Goal: Information Seeking & Learning: Find specific fact

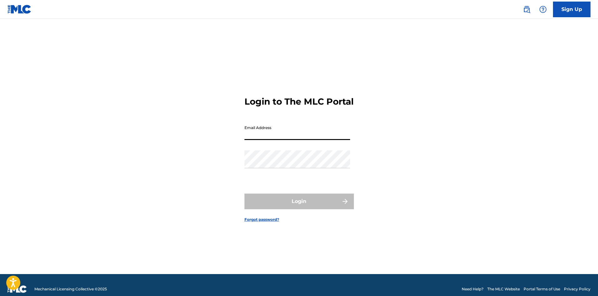
click at [263, 140] on input "Email Address" at bounding box center [298, 131] width 106 height 18
type input "[PERSON_NAME][EMAIL_ADDRESS][DOMAIN_NAME]"
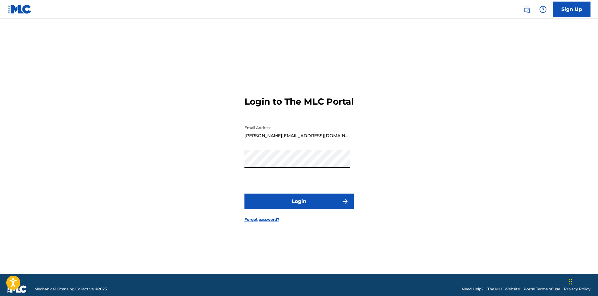
click at [245, 193] on button "Login" at bounding box center [299, 201] width 109 height 16
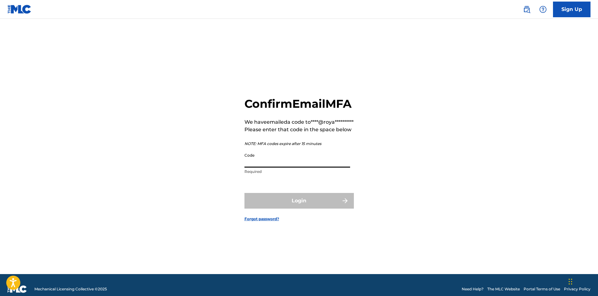
click at [268, 167] on input "Code" at bounding box center [298, 159] width 106 height 18
paste input "219460"
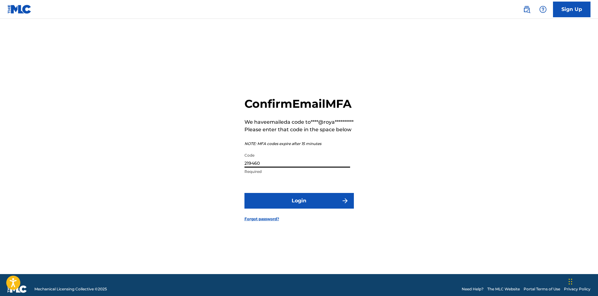
type input "219460"
click at [245, 193] on button "Login" at bounding box center [299, 201] width 109 height 16
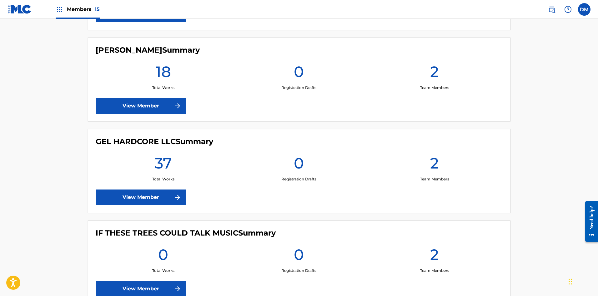
scroll to position [532, 0]
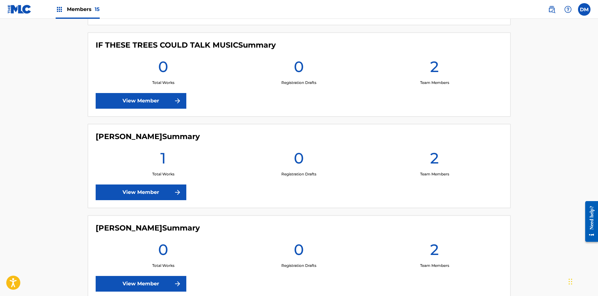
click at [161, 104] on link "View Member" at bounding box center [141, 101] width 91 height 16
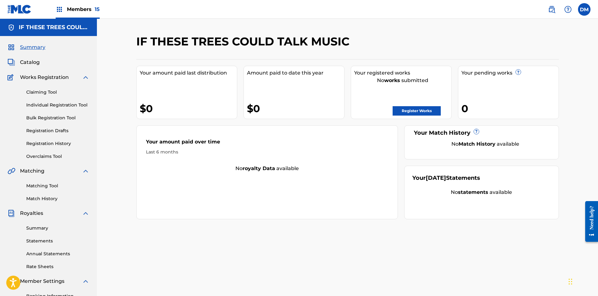
click at [406, 112] on link "Register Works" at bounding box center [417, 110] width 48 height 9
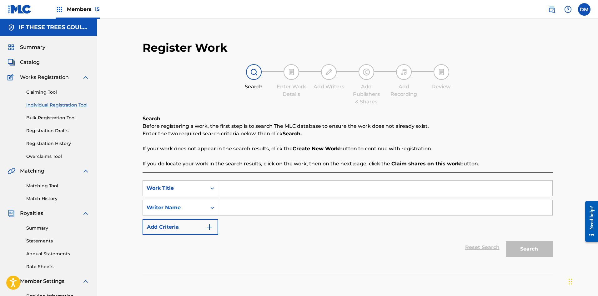
click at [51, 115] on link "Bulk Registration Tool" at bounding box center [57, 117] width 63 height 7
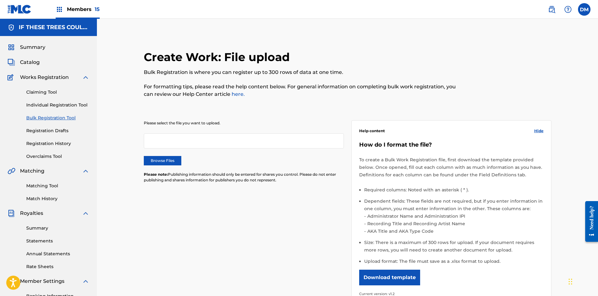
click at [150, 158] on label "Browse Files" at bounding box center [163, 160] width 38 height 9
click at [0, 0] on input "Browse Files" at bounding box center [0, 0] width 0 height 0
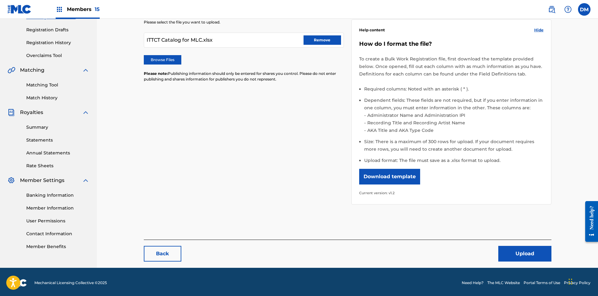
scroll to position [103, 0]
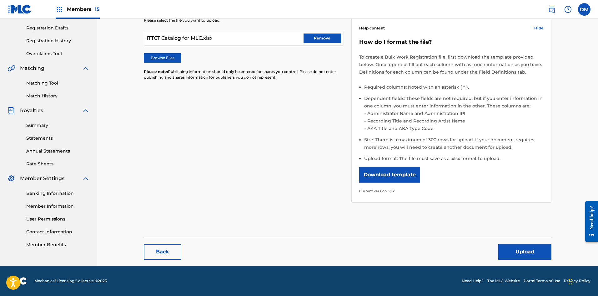
click at [539, 251] on button "Upload" at bounding box center [525, 252] width 53 height 16
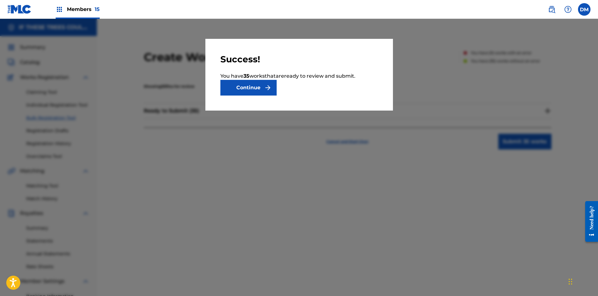
click at [258, 89] on button "Continue" at bounding box center [249, 88] width 56 height 16
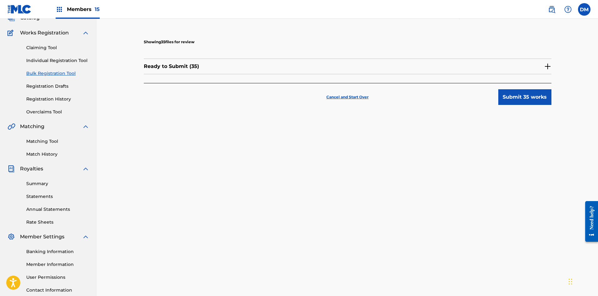
scroll to position [92, 0]
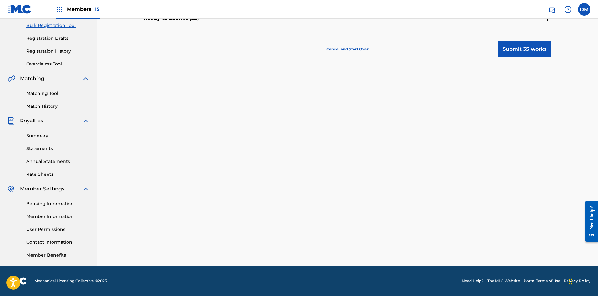
click at [528, 48] on button "Submit 35 works" at bounding box center [525, 49] width 53 height 16
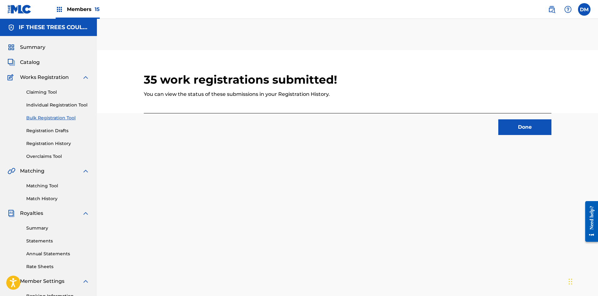
click at [513, 126] on button "Done" at bounding box center [525, 127] width 53 height 16
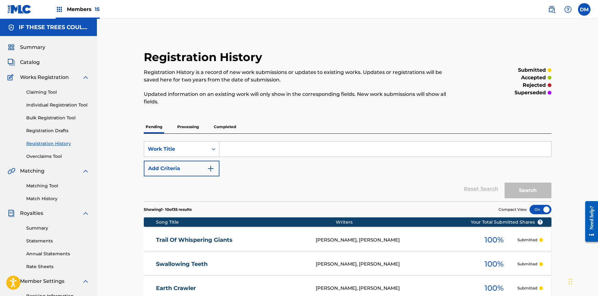
click at [75, 9] on span "Members 15" at bounding box center [83, 9] width 33 height 7
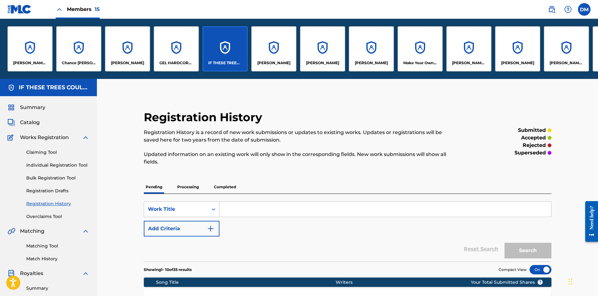
click at [473, 53] on div "[PERSON_NAME] [PERSON_NAME]" at bounding box center [469, 48] width 45 height 45
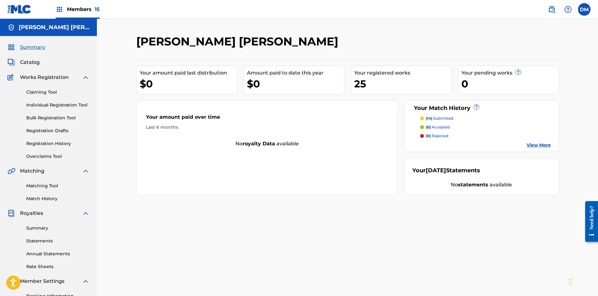
click at [81, 12] on span "Members 15" at bounding box center [83, 9] width 33 height 7
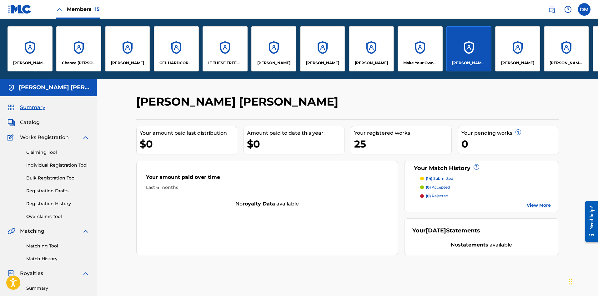
click at [533, 55] on div "[PERSON_NAME]" at bounding box center [517, 48] width 45 height 45
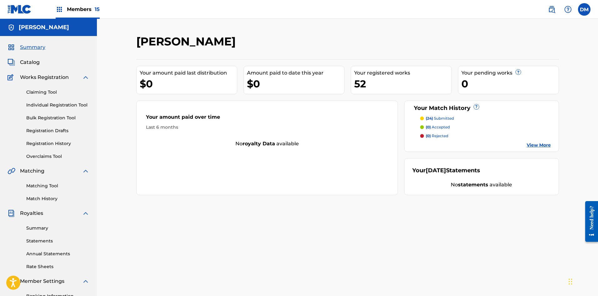
click at [33, 61] on span "Catalog" at bounding box center [30, 62] width 20 height 8
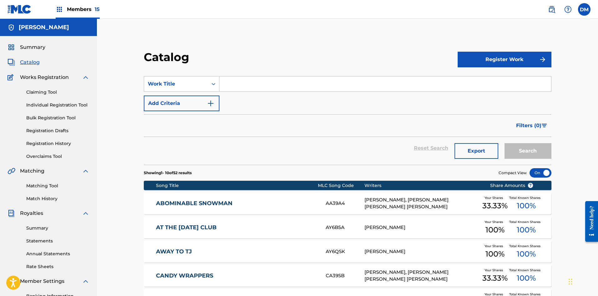
click at [95, 8] on span "15" at bounding box center [97, 9] width 5 height 6
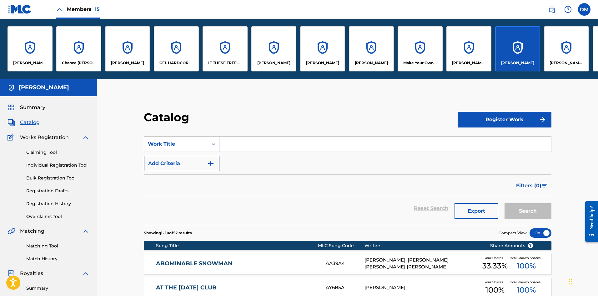
click at [184, 63] on p "GEL HARDCORE LLC" at bounding box center [177, 63] width 34 height 6
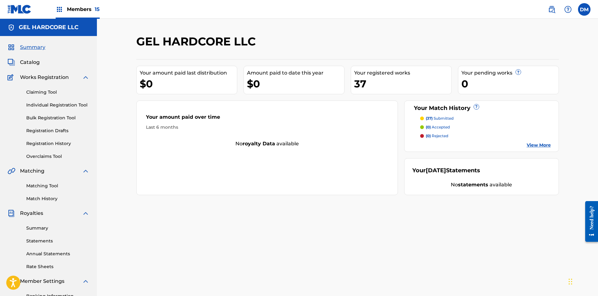
click at [54, 145] on link "Registration History" at bounding box center [57, 143] width 63 height 7
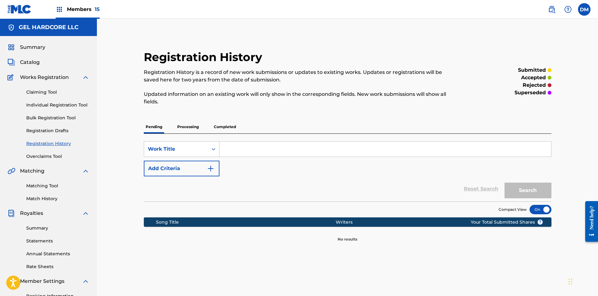
click at [192, 126] on p "Processing" at bounding box center [187, 126] width 25 height 13
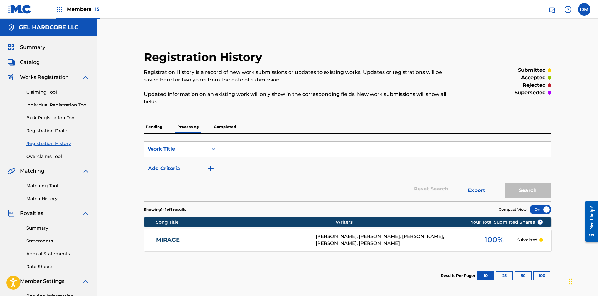
click at [225, 126] on p "Completed" at bounding box center [225, 126] width 26 height 13
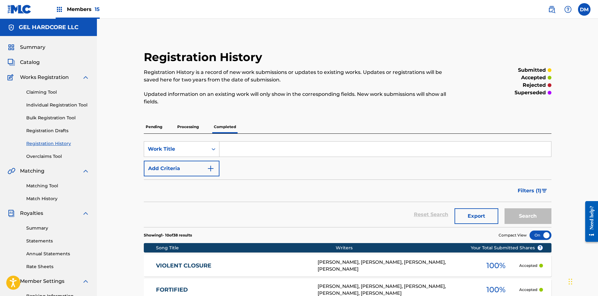
click at [191, 126] on p "Processing" at bounding box center [187, 126] width 25 height 13
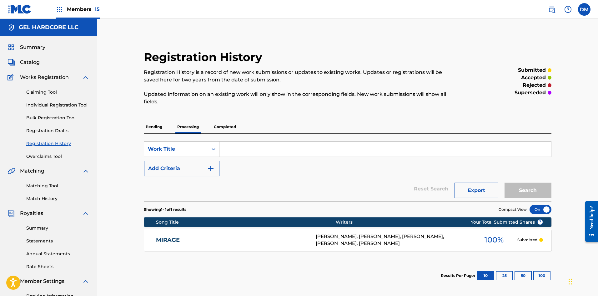
click at [48, 184] on link "Matching Tool" at bounding box center [57, 185] width 63 height 7
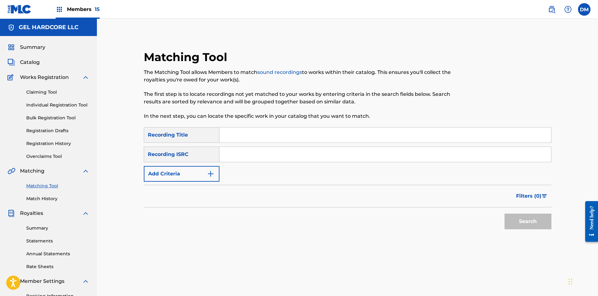
click at [49, 199] on link "Match History" at bounding box center [57, 198] width 63 height 7
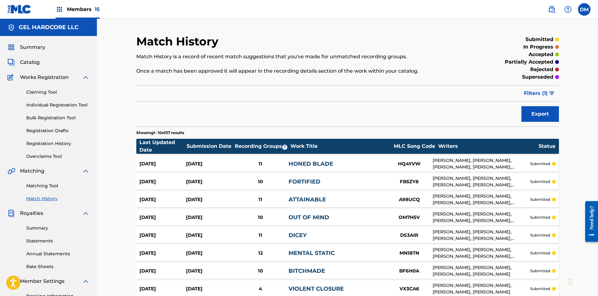
click at [79, 6] on span "Members 15" at bounding box center [83, 9] width 33 height 7
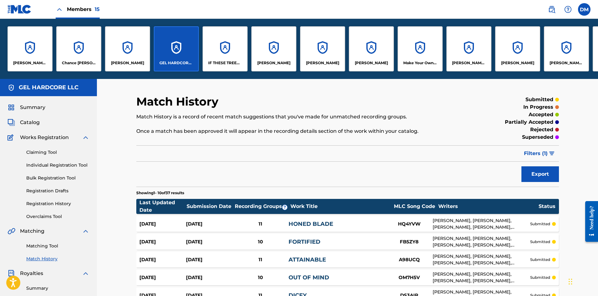
click at [434, 55] on div "Make Your Own Luck Music" at bounding box center [420, 48] width 45 height 45
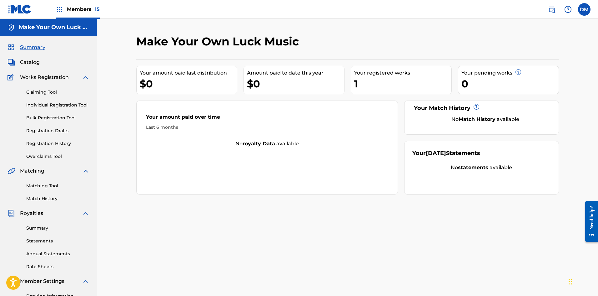
click at [50, 90] on link "Claiming Tool" at bounding box center [57, 92] width 63 height 7
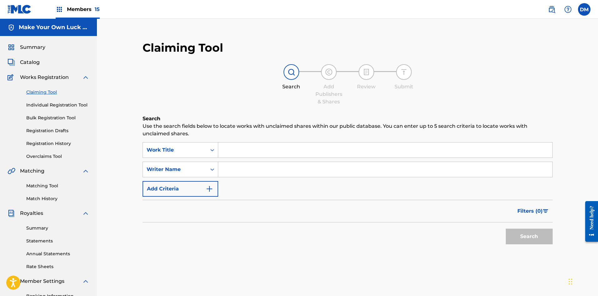
click at [58, 145] on link "Registration History" at bounding box center [57, 143] width 63 height 7
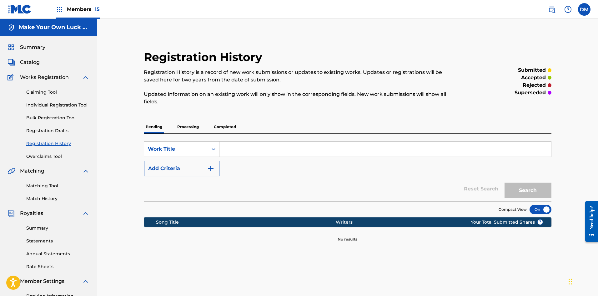
click at [184, 124] on p "Processing" at bounding box center [187, 126] width 25 height 13
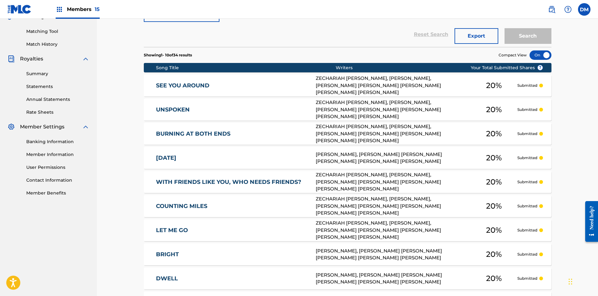
scroll to position [25, 0]
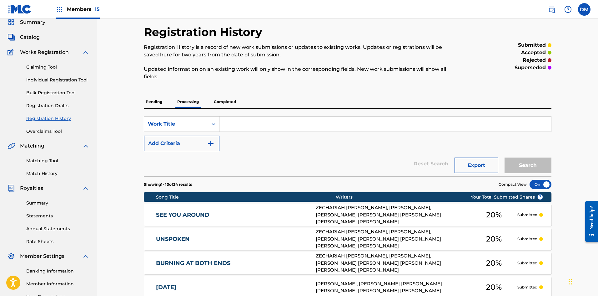
click at [235, 103] on p "Completed" at bounding box center [225, 101] width 26 height 13
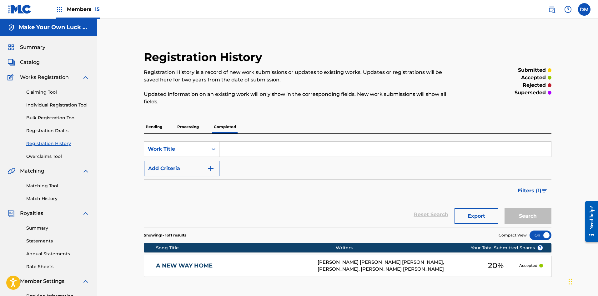
click at [80, 7] on span "Members 15" at bounding box center [83, 9] width 33 height 7
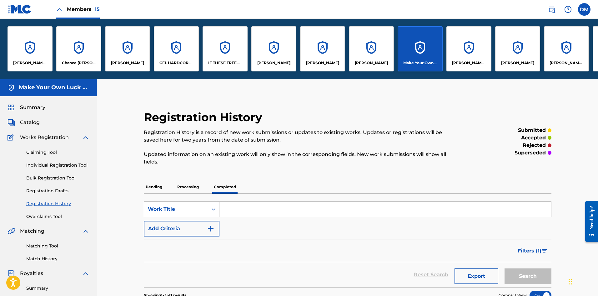
click at [551, 23] on div "[PERSON_NAME] [PERSON_NAME] Chance [PERSON_NAME] [PERSON_NAME] GEL HARDCORE LLC…" at bounding box center [371, 49] width 743 height 60
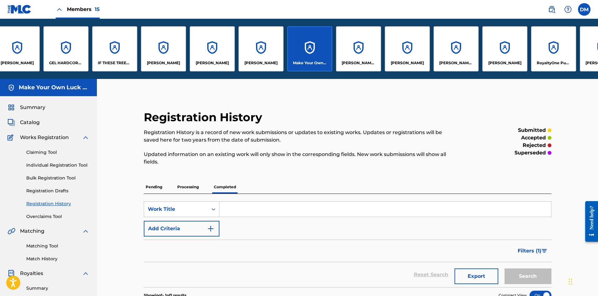
scroll to position [0, 109]
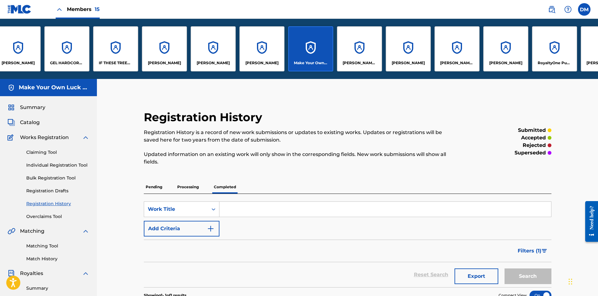
click at [585, 52] on div "[PERSON_NAME] MUSIC" at bounding box center [603, 48] width 45 height 45
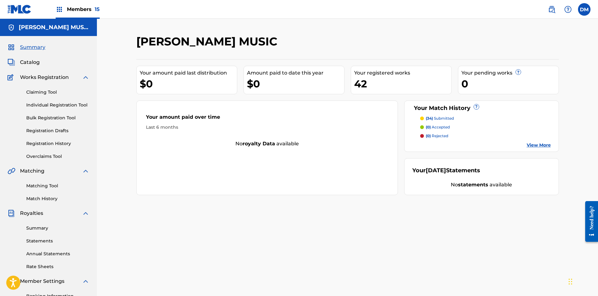
click at [71, 12] on span "Members 15" at bounding box center [83, 9] width 33 height 7
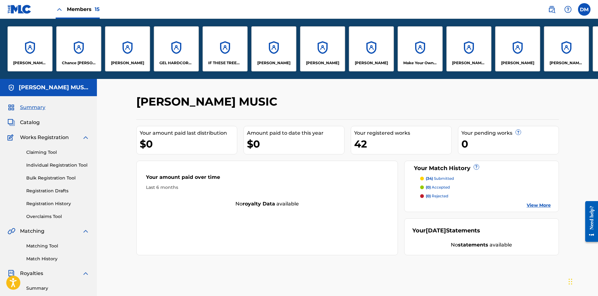
click at [238, 63] on p "IF THESE TREES COULD TALK MUSIC" at bounding box center [225, 63] width 34 height 6
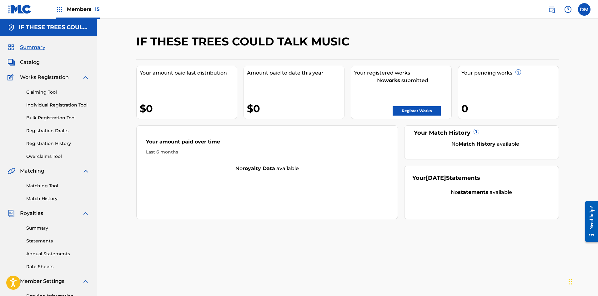
click at [42, 186] on link "Matching Tool" at bounding box center [57, 185] width 63 height 7
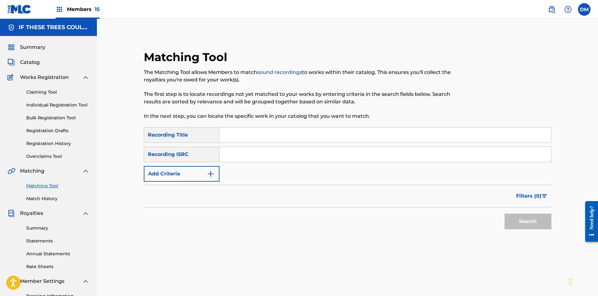
click at [47, 90] on link "Claiming Tool" at bounding box center [57, 92] width 63 height 7
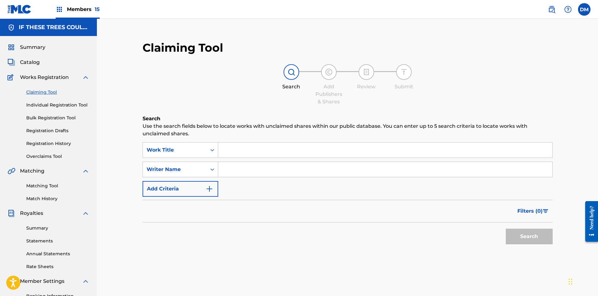
click at [79, 14] on div "Members 15" at bounding box center [78, 9] width 44 height 18
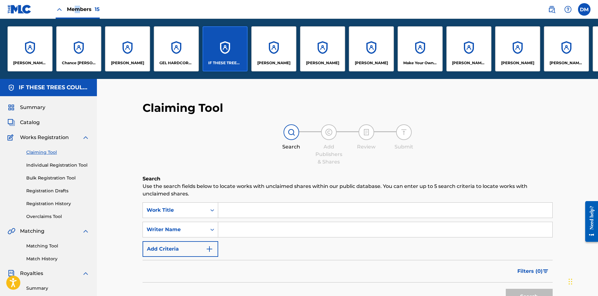
click at [124, 58] on div "[PERSON_NAME]" at bounding box center [127, 48] width 45 height 45
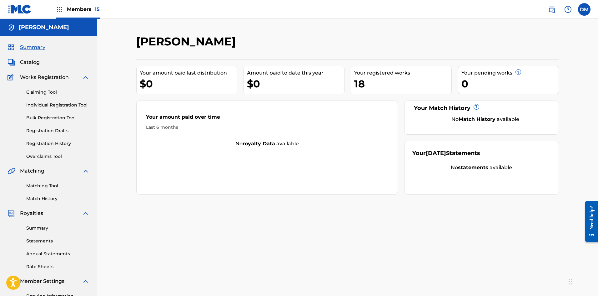
click at [69, 9] on span "Members 15" at bounding box center [83, 9] width 33 height 7
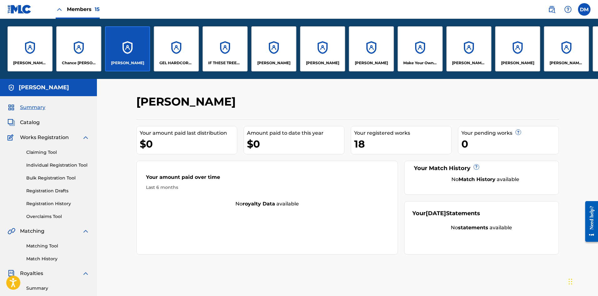
click at [286, 55] on div "[PERSON_NAME]" at bounding box center [274, 48] width 45 height 45
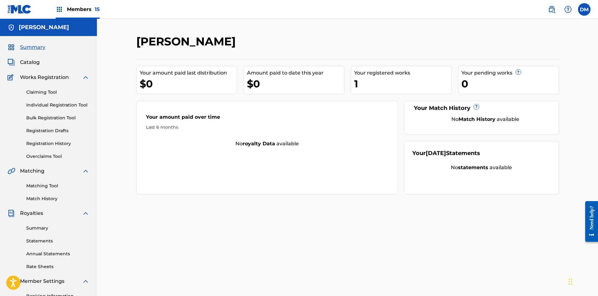
click at [80, 10] on span "Members 15" at bounding box center [83, 9] width 33 height 7
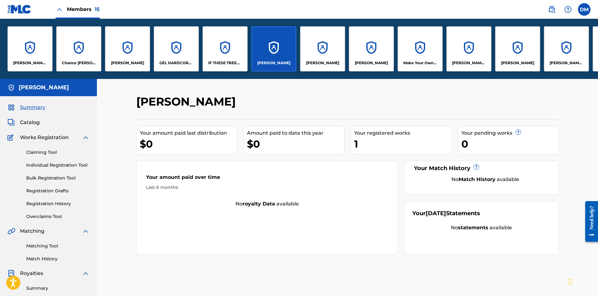
click at [462, 64] on p "[PERSON_NAME] [PERSON_NAME]" at bounding box center [469, 63] width 34 height 6
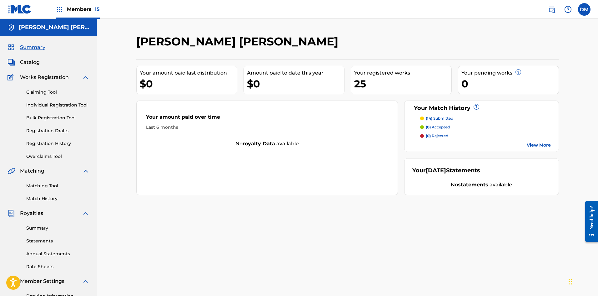
click at [79, 12] on span "Members 15" at bounding box center [83, 9] width 33 height 7
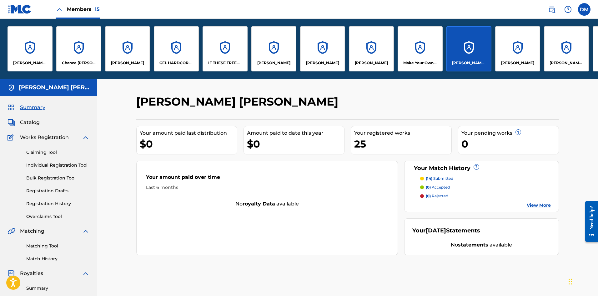
click at [551, 7] on img at bounding box center [552, 10] width 8 height 8
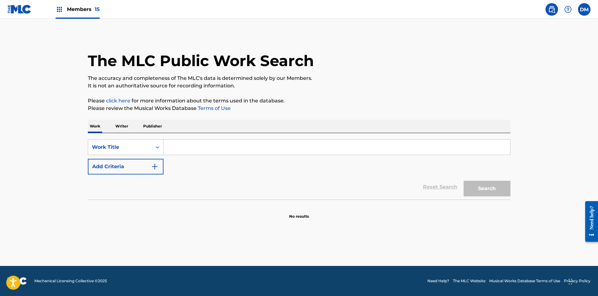
click at [199, 144] on input "Search Form" at bounding box center [337, 147] width 347 height 15
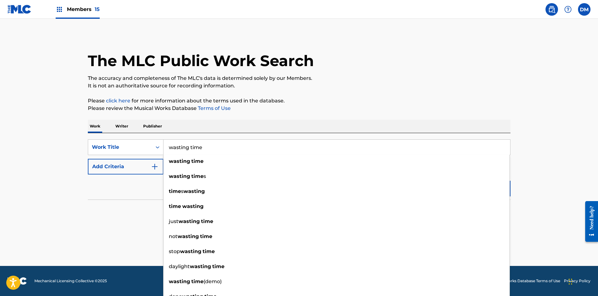
type input "wasting time"
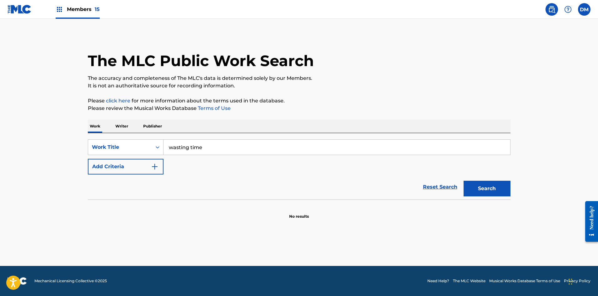
click at [131, 169] on button "Add Criteria" at bounding box center [126, 167] width 76 height 16
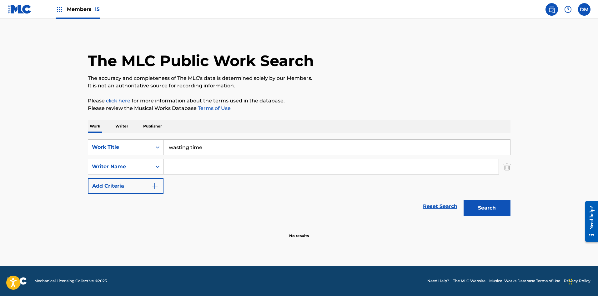
click at [170, 169] on input "Search Form" at bounding box center [331, 166] width 335 height 15
click at [464, 200] on button "Search" at bounding box center [487, 208] width 47 height 16
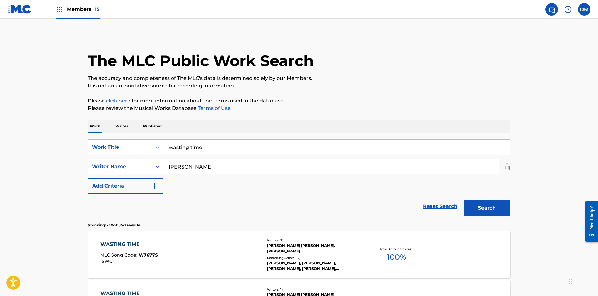
click at [186, 170] on input "[PERSON_NAME]" at bounding box center [331, 166] width 335 height 15
click at [464, 200] on button "Search" at bounding box center [487, 208] width 47 height 16
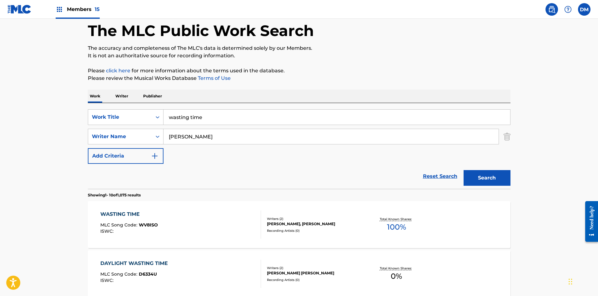
scroll to position [20, 0]
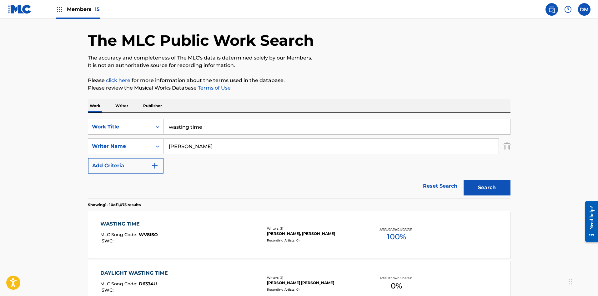
click at [186, 151] on input "[PERSON_NAME]" at bounding box center [331, 146] width 335 height 15
click at [185, 150] on input "[PERSON_NAME]" at bounding box center [331, 146] width 335 height 15
type input "[PERSON_NAME]"
click at [464, 180] on button "Search" at bounding box center [487, 188] width 47 height 16
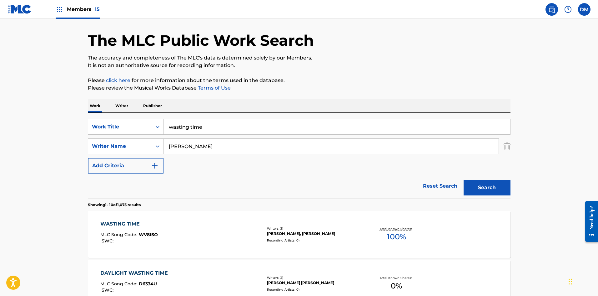
scroll to position [0, 0]
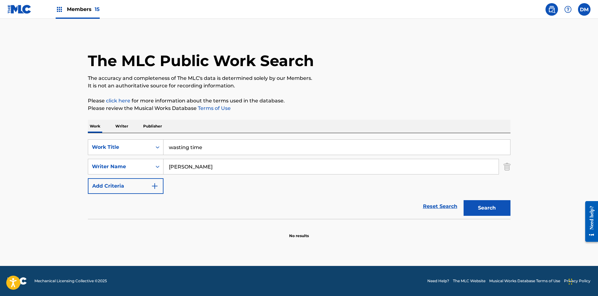
click at [235, 169] on input "[PERSON_NAME]" at bounding box center [331, 166] width 335 height 15
click at [80, 11] on span "Members 15" at bounding box center [83, 9] width 33 height 7
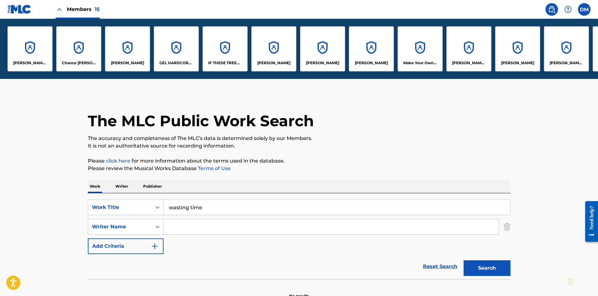
click at [582, 15] on label at bounding box center [584, 9] width 13 height 13
click at [585, 9] on input "[PERSON_NAME] Mistich [EMAIL_ADDRESS][DOMAIN_NAME] Notification Preferences Pro…" at bounding box center [585, 9] width 0 height 0
click at [197, 208] on input "wasting time" at bounding box center [337, 207] width 347 height 15
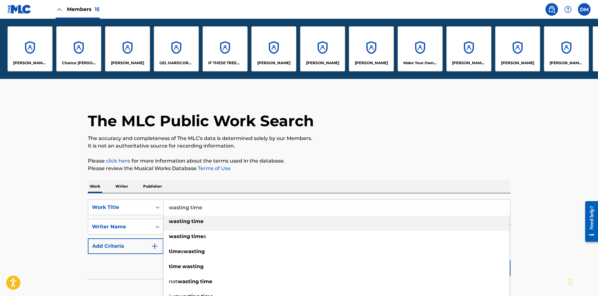
click at [197, 208] on input "wasting time" at bounding box center [337, 207] width 347 height 15
click at [194, 221] on strong "som" at bounding box center [198, 221] width 11 height 6
type input "birthday sombrero"
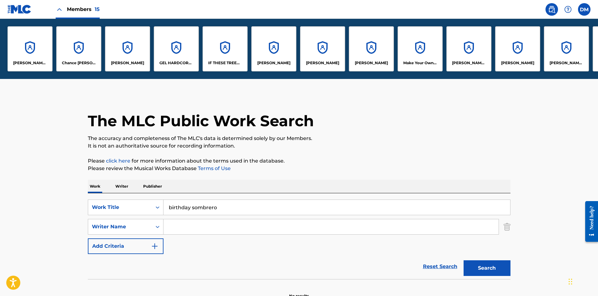
click at [497, 265] on button "Search" at bounding box center [487, 268] width 47 height 16
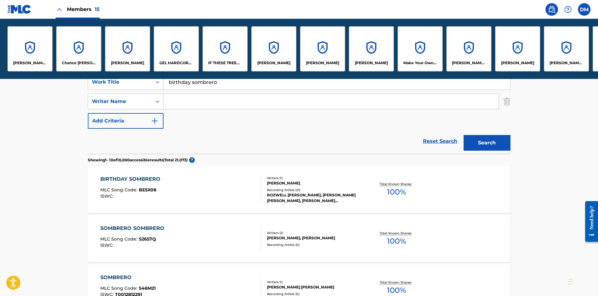
click at [321, 187] on div "Writers ( 1 ) [PERSON_NAME] Recording Artists ( 21 ) [PERSON_NAME], [PERSON_NAM…" at bounding box center [311, 189] width 100 height 28
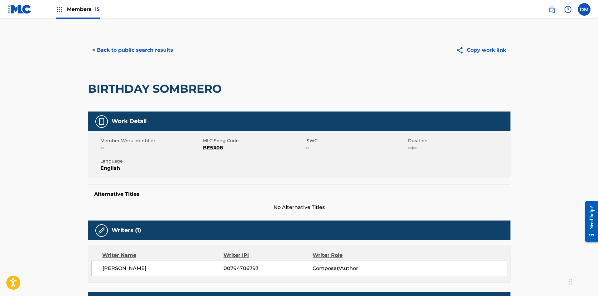
click at [130, 45] on button "< Back to public search results" at bounding box center [133, 50] width 90 height 16
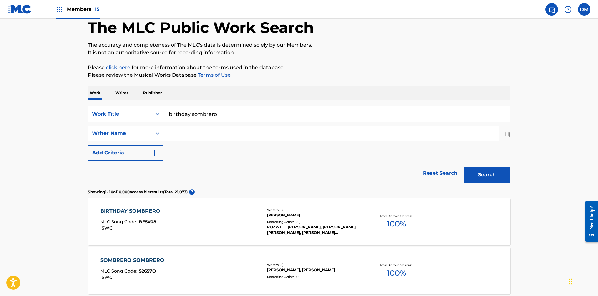
scroll to position [31, 0]
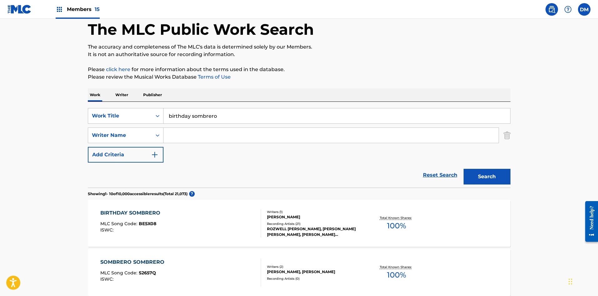
click at [125, 91] on p "Writer" at bounding box center [122, 94] width 17 height 13
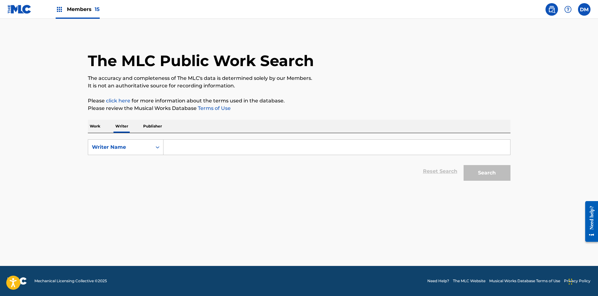
click at [194, 153] on input "Search Form" at bounding box center [337, 147] width 347 height 15
type input "[PERSON_NAME]"
click at [503, 168] on button "Search" at bounding box center [487, 173] width 47 height 16
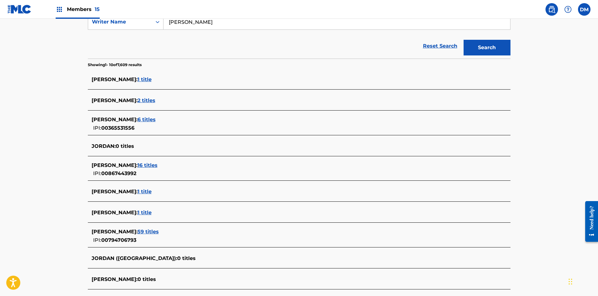
scroll to position [156, 0]
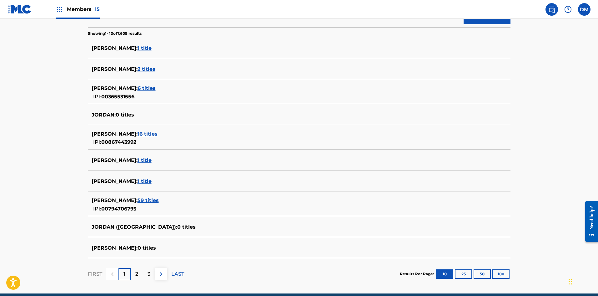
click at [157, 201] on span "59 titles" at bounding box center [148, 200] width 21 height 6
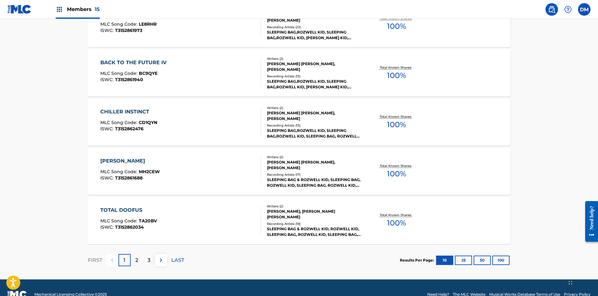
scroll to position [469, 0]
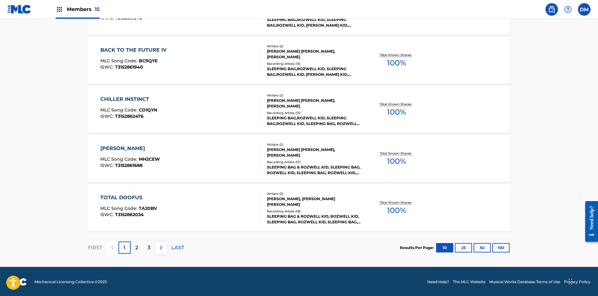
click at [500, 246] on button "100" at bounding box center [501, 247] width 17 height 9
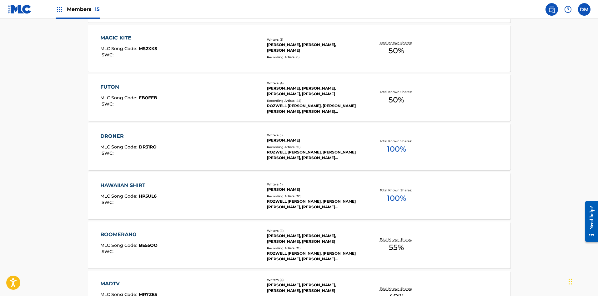
scroll to position [845, 0]
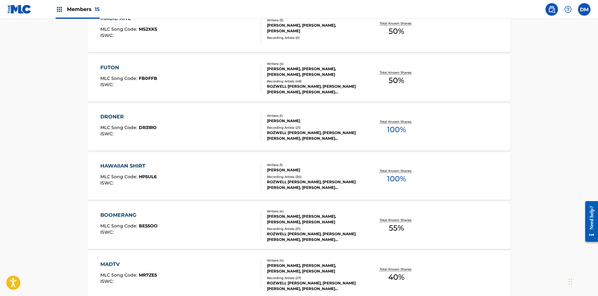
click at [364, 211] on div "BOOMERANG MLC Song Code : BE55OO ISWC : Writers ( 4 ) [PERSON_NAME], [PERSON_NA…" at bounding box center [299, 225] width 423 height 47
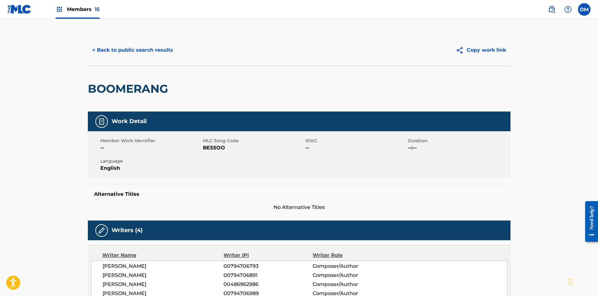
click at [166, 52] on button "< Back to public search results" at bounding box center [133, 50] width 90 height 16
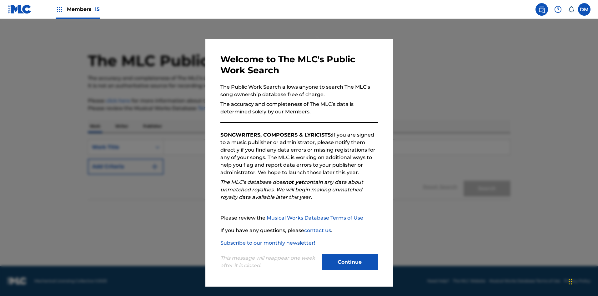
click at [361, 257] on button "Continue" at bounding box center [350, 262] width 56 height 16
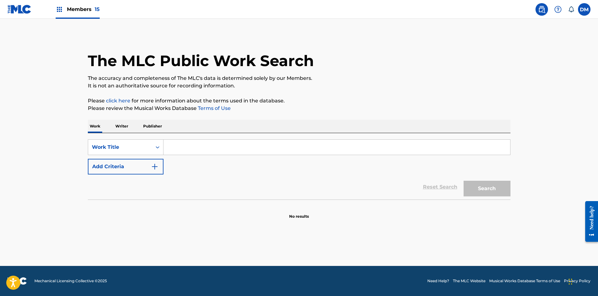
click at [128, 123] on p "Writer" at bounding box center [122, 125] width 17 height 13
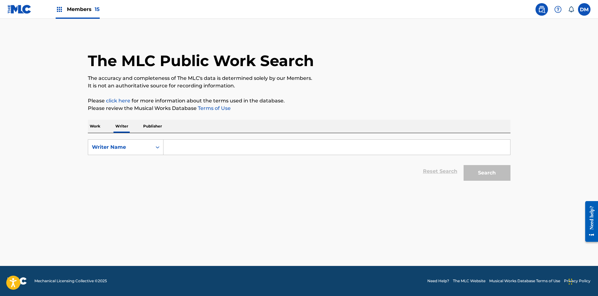
click at [169, 143] on input "Search Form" at bounding box center [337, 147] width 347 height 15
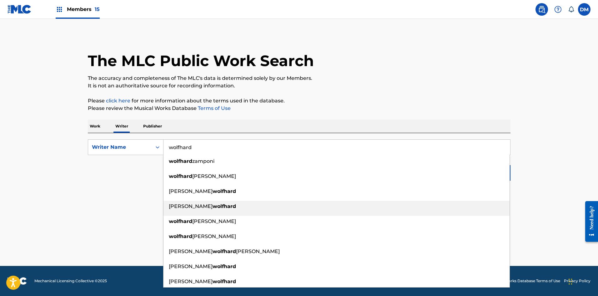
click at [213, 205] on strong "wolfhard" at bounding box center [224, 206] width 23 height 6
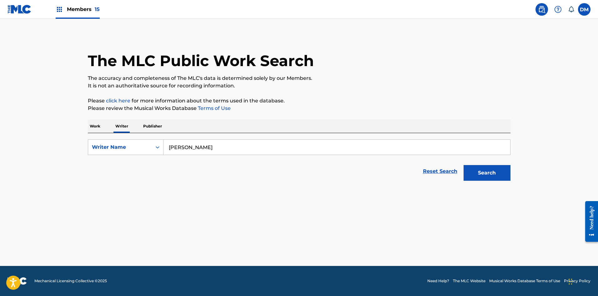
click at [494, 175] on button "Search" at bounding box center [487, 173] width 47 height 16
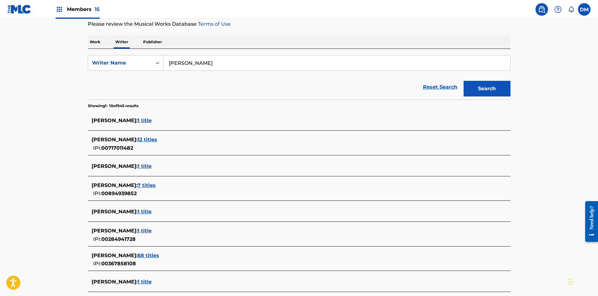
scroll to position [94, 0]
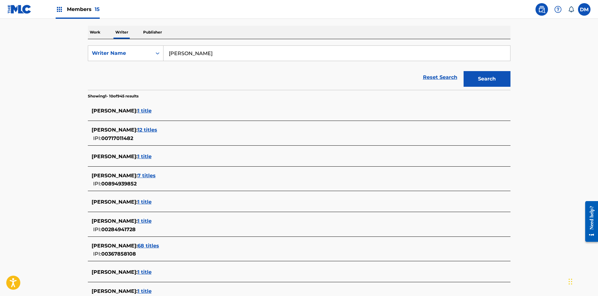
click at [155, 175] on span "7 titles" at bounding box center [147, 175] width 18 height 6
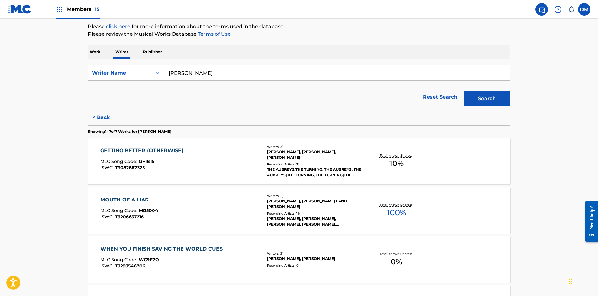
scroll to position [38, 0]
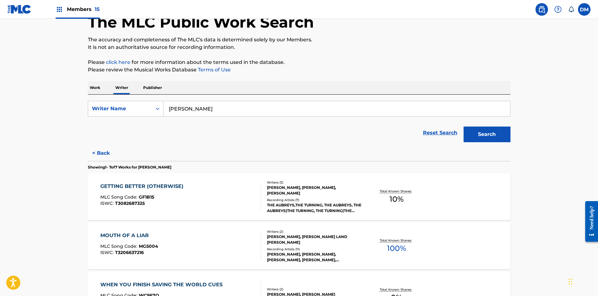
click at [203, 105] on input "finn wolfhard" at bounding box center [337, 108] width 347 height 15
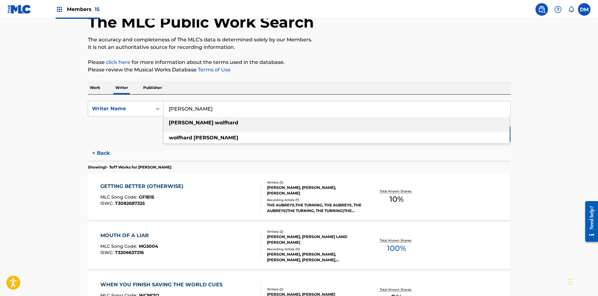
click at [203, 105] on input "finn wolfhard" at bounding box center [337, 108] width 347 height 15
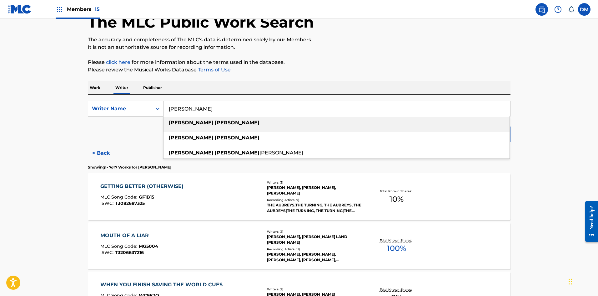
click at [212, 121] on div "malcolm craig" at bounding box center [337, 122] width 346 height 11
type input "malcolm craig"
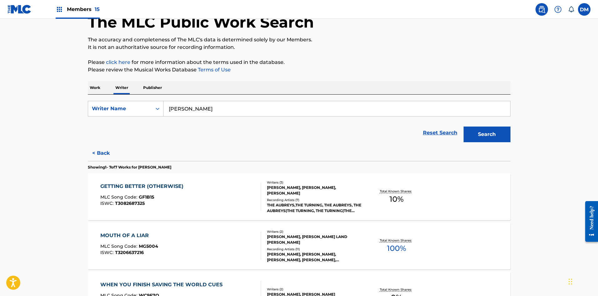
click at [495, 141] on button "Search" at bounding box center [487, 134] width 47 height 16
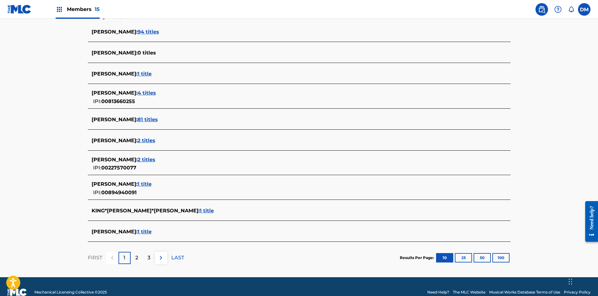
scroll to position [184, 0]
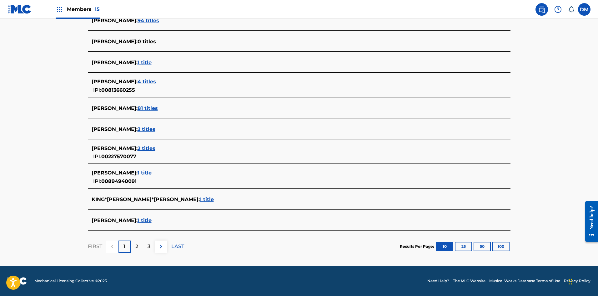
click at [148, 128] on span "2 titles" at bounding box center [147, 129] width 18 height 6
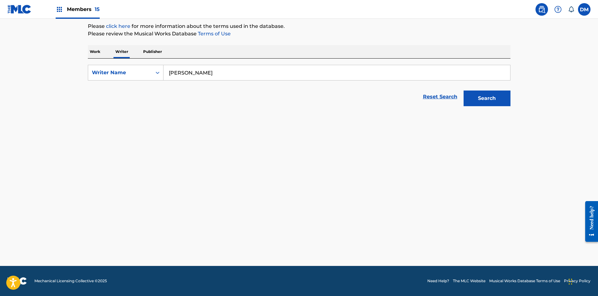
scroll to position [74, 0]
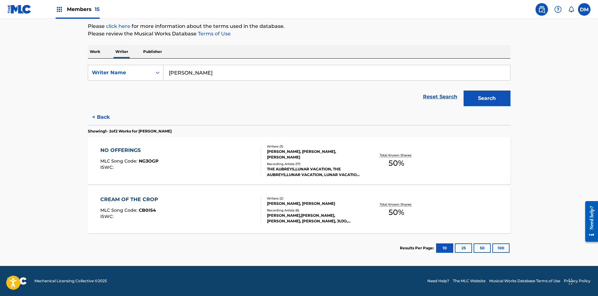
click at [313, 171] on div "THE AUBREYS,LUNAR VACATION, THE AUBREYS,LUNAR VACATION, LUNAR VACATION, THE AUB…" at bounding box center [314, 171] width 94 height 11
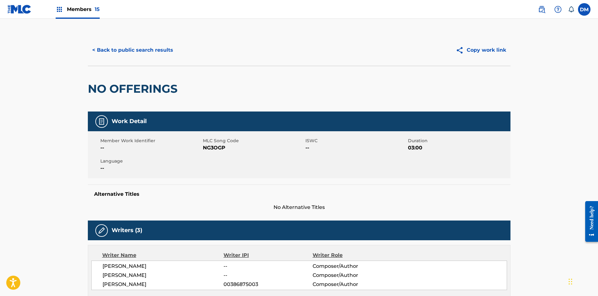
click at [144, 51] on button "< Back to public search results" at bounding box center [133, 50] width 90 height 16
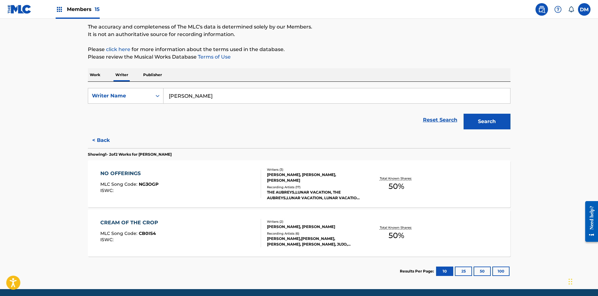
scroll to position [63, 0]
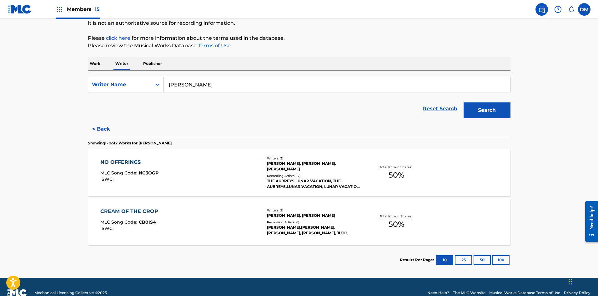
drag, startPoint x: 217, startPoint y: 83, endPoint x: 82, endPoint y: 74, distance: 135.8
click at [82, 74] on div "The MLC Public Work Search The accuracy and completeness of The MLC's data is d…" at bounding box center [299, 123] width 438 height 302
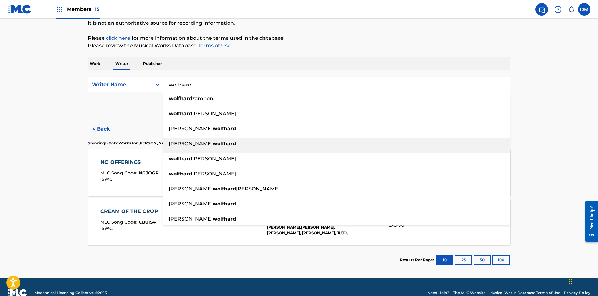
click at [195, 140] on div "finn wolfhard" at bounding box center [337, 143] width 346 height 11
type input "finn wolfhard"
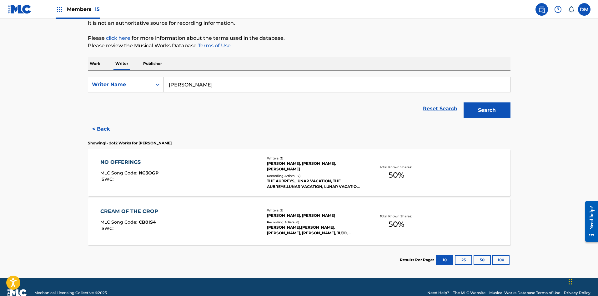
click at [489, 105] on button "Search" at bounding box center [487, 110] width 47 height 16
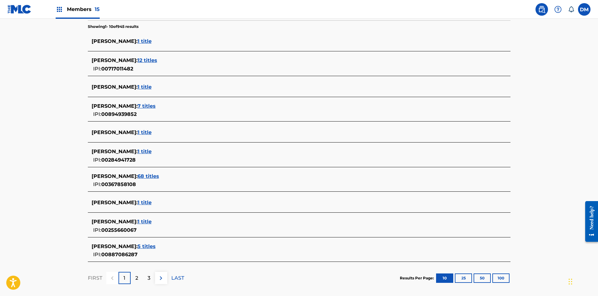
scroll to position [132, 0]
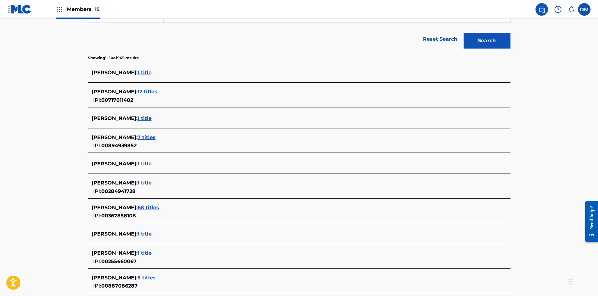
click at [149, 162] on span "1 title" at bounding box center [145, 163] width 14 height 6
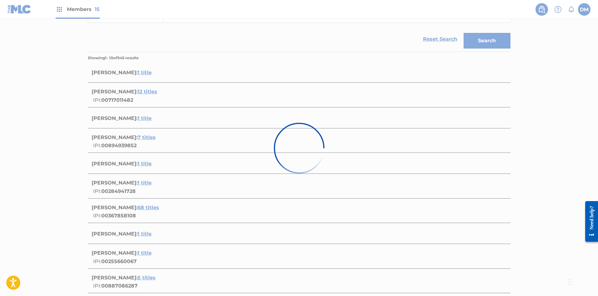
scroll to position [25, 0]
